Goal: Task Accomplishment & Management: Use online tool/utility

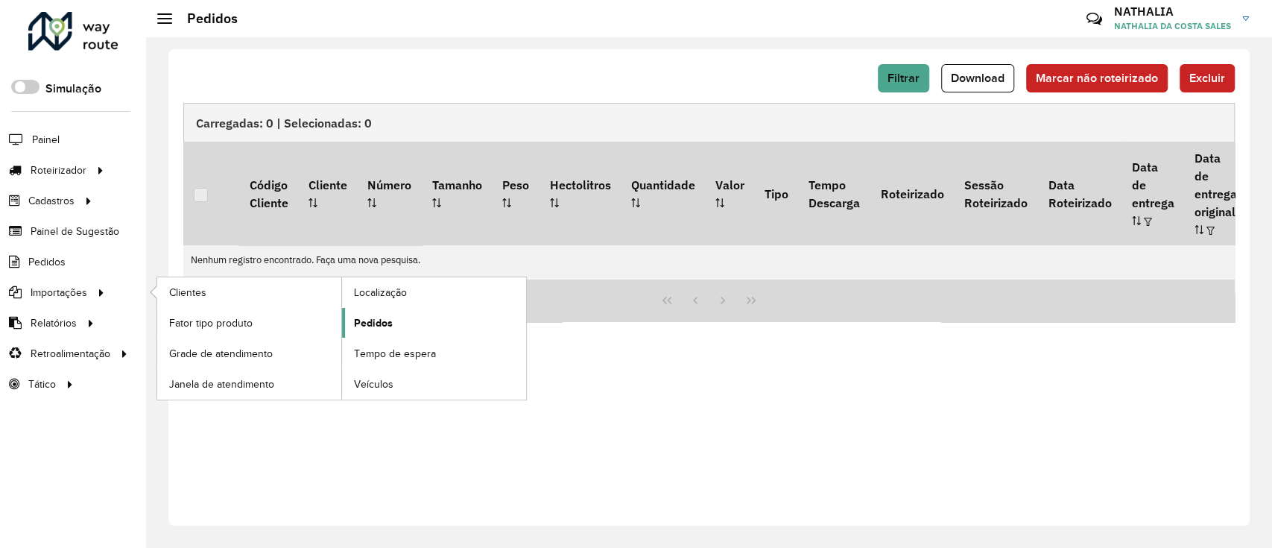
click at [366, 323] on span "Pedidos" at bounding box center [373, 323] width 39 height 16
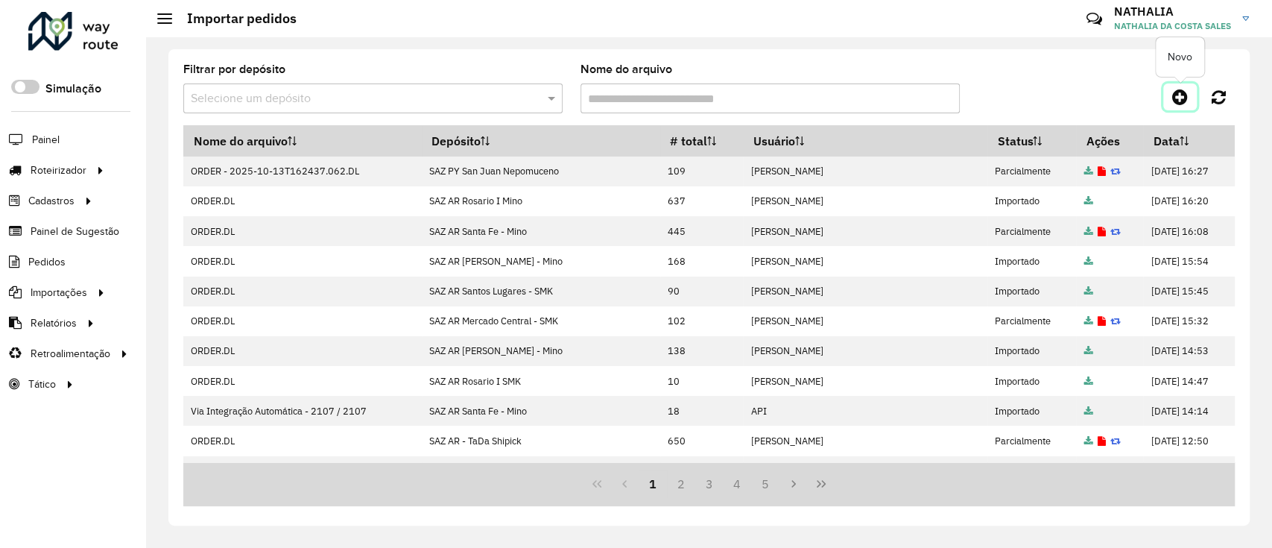
click at [1178, 101] on icon at bounding box center [1180, 97] width 16 height 18
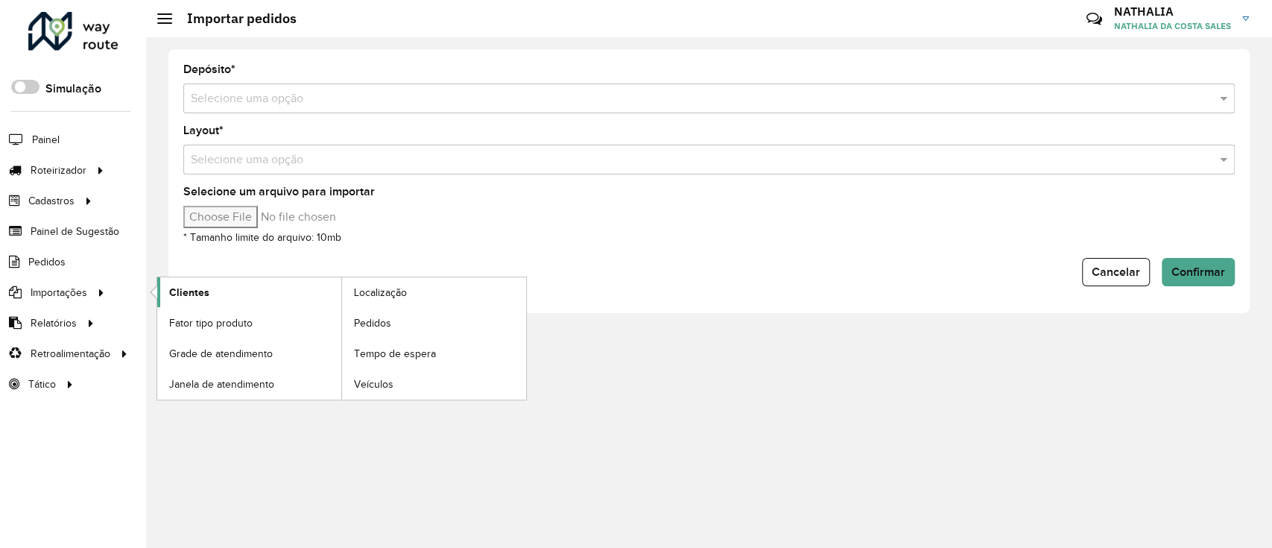
click at [197, 295] on span "Clientes" at bounding box center [189, 293] width 40 height 16
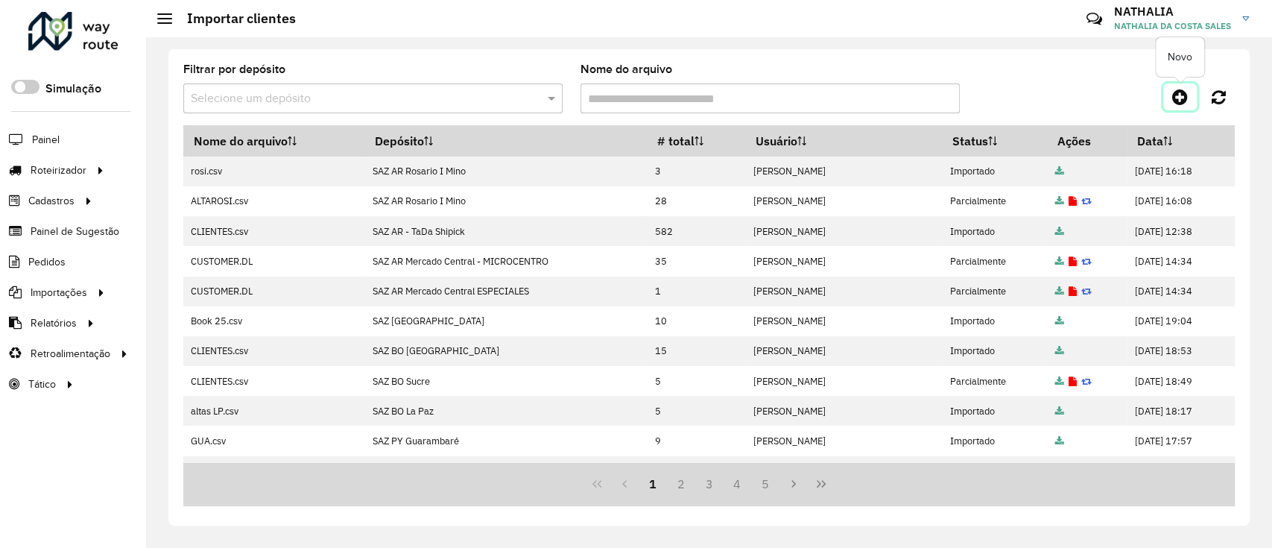
click at [1184, 106] on link at bounding box center [1181, 96] width 34 height 27
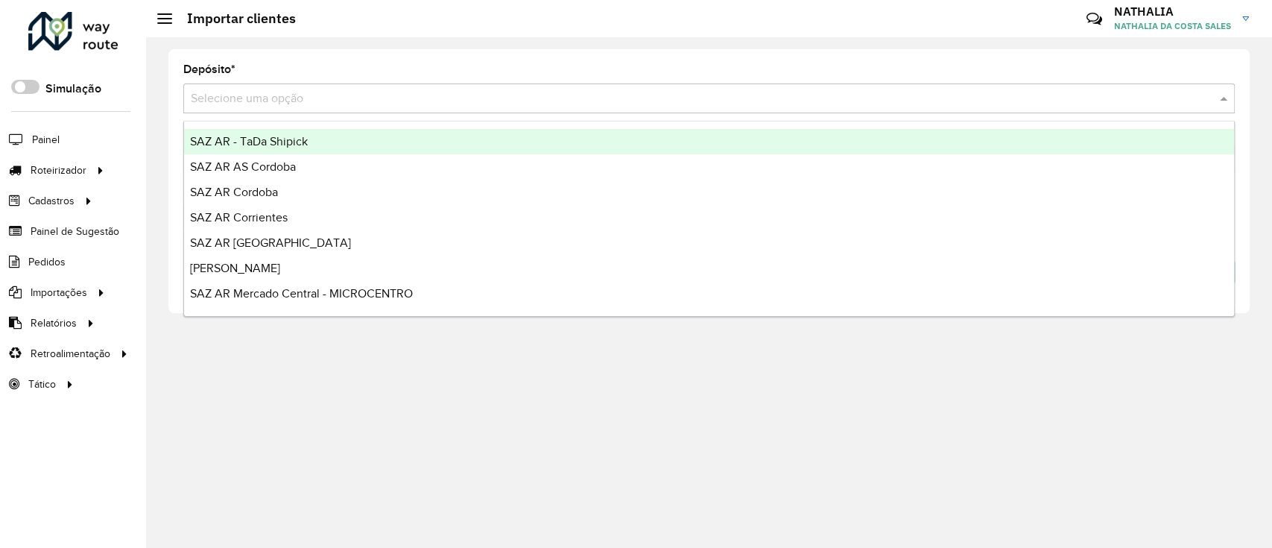
click at [1172, 97] on input "text" at bounding box center [694, 99] width 1007 height 18
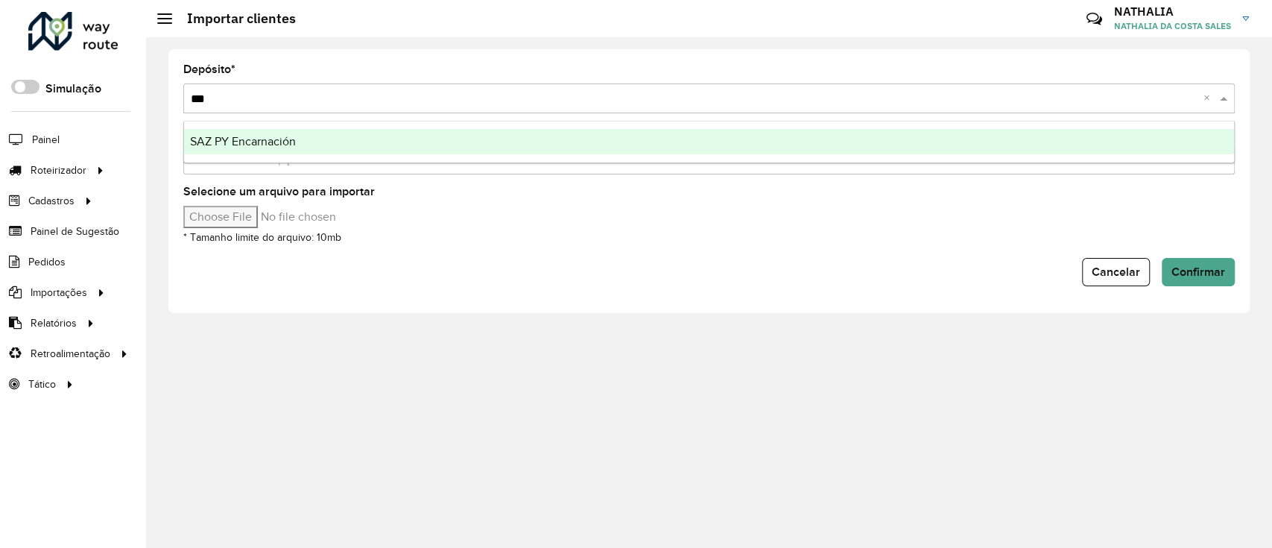
type input "****"
click at [1157, 135] on div "SAZ PY Encarnación" at bounding box center [709, 141] width 1050 height 25
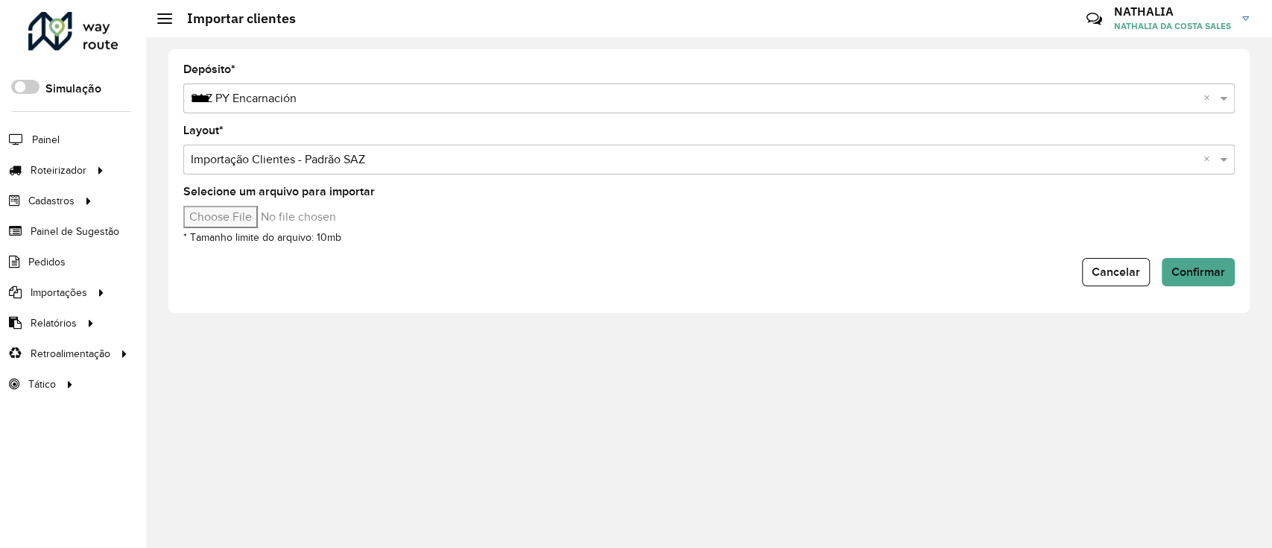
click at [271, 227] on div "Selecione um arquivo para importar * Tamanho limite do arquivo: 10mb" at bounding box center [709, 216] width 1052 height 60
click at [271, 227] on input "Selecione um arquivo para importar" at bounding box center [309, 217] width 253 height 22
type input "**********"
click at [1193, 278] on button "Confirmar" at bounding box center [1198, 272] width 73 height 28
